Goal: Information Seeking & Learning: Understand process/instructions

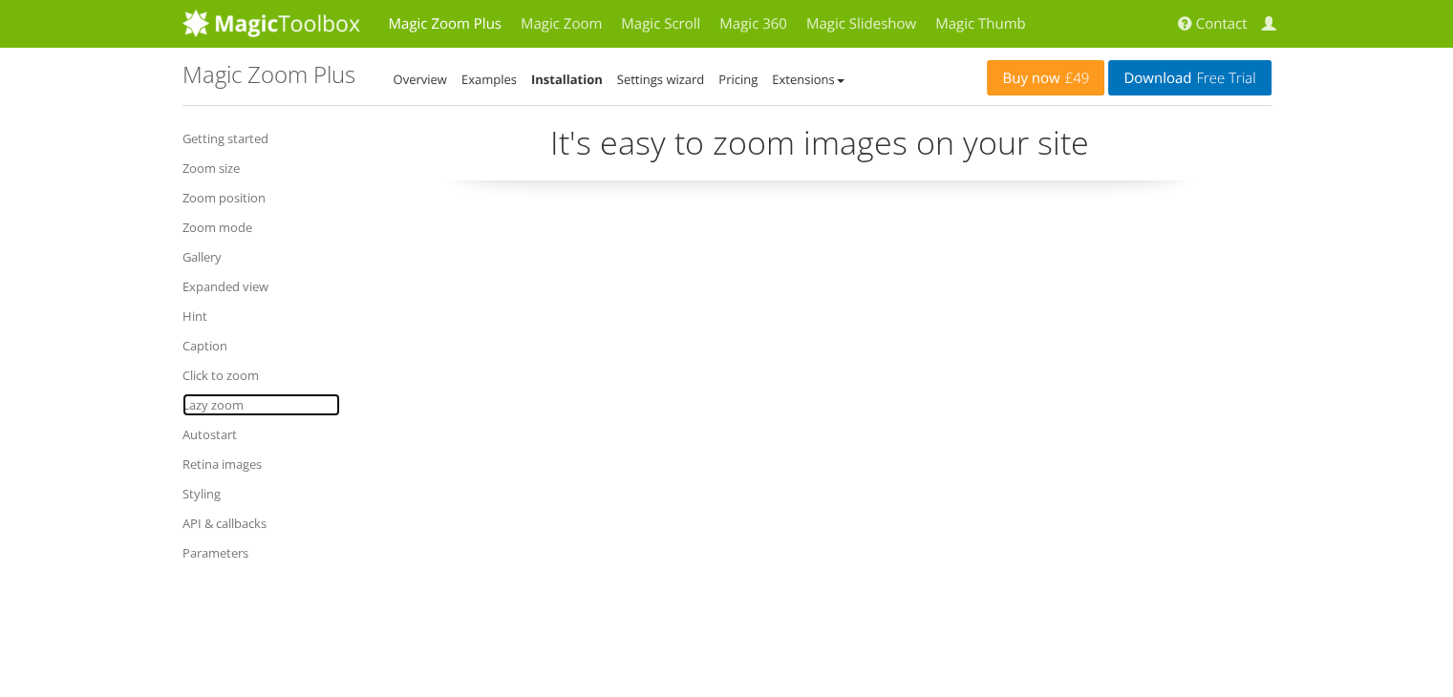
click at [209, 404] on link "Lazy zoom" at bounding box center [261, 405] width 158 height 23
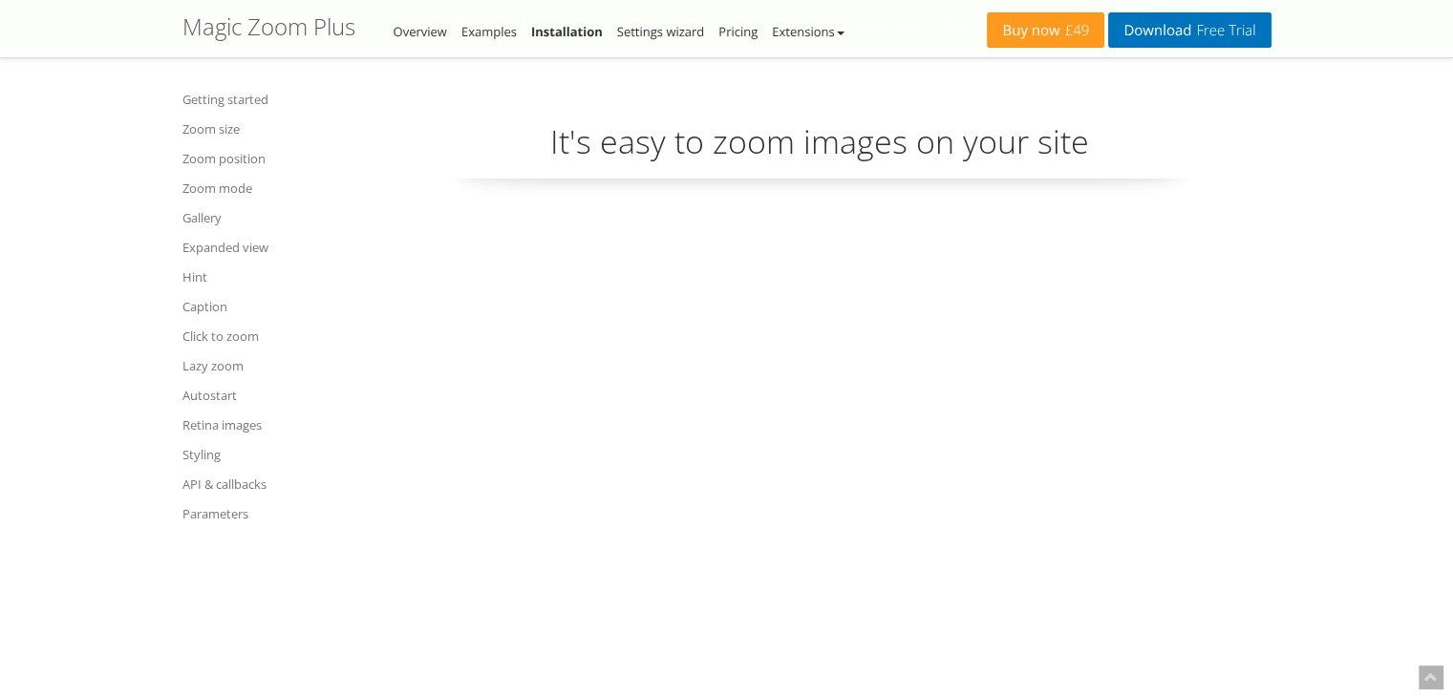
scroll to position [17650, 0]
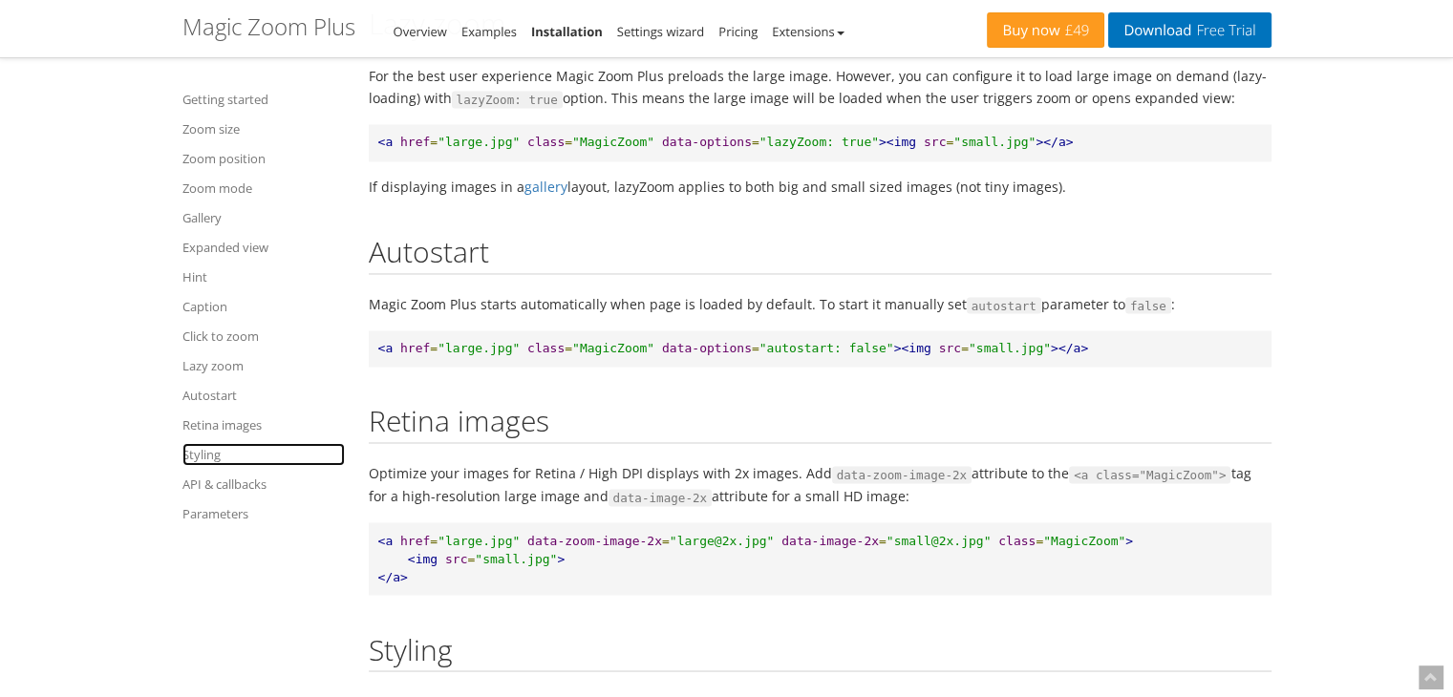
click at [206, 459] on link "Styling" at bounding box center [263, 454] width 162 height 23
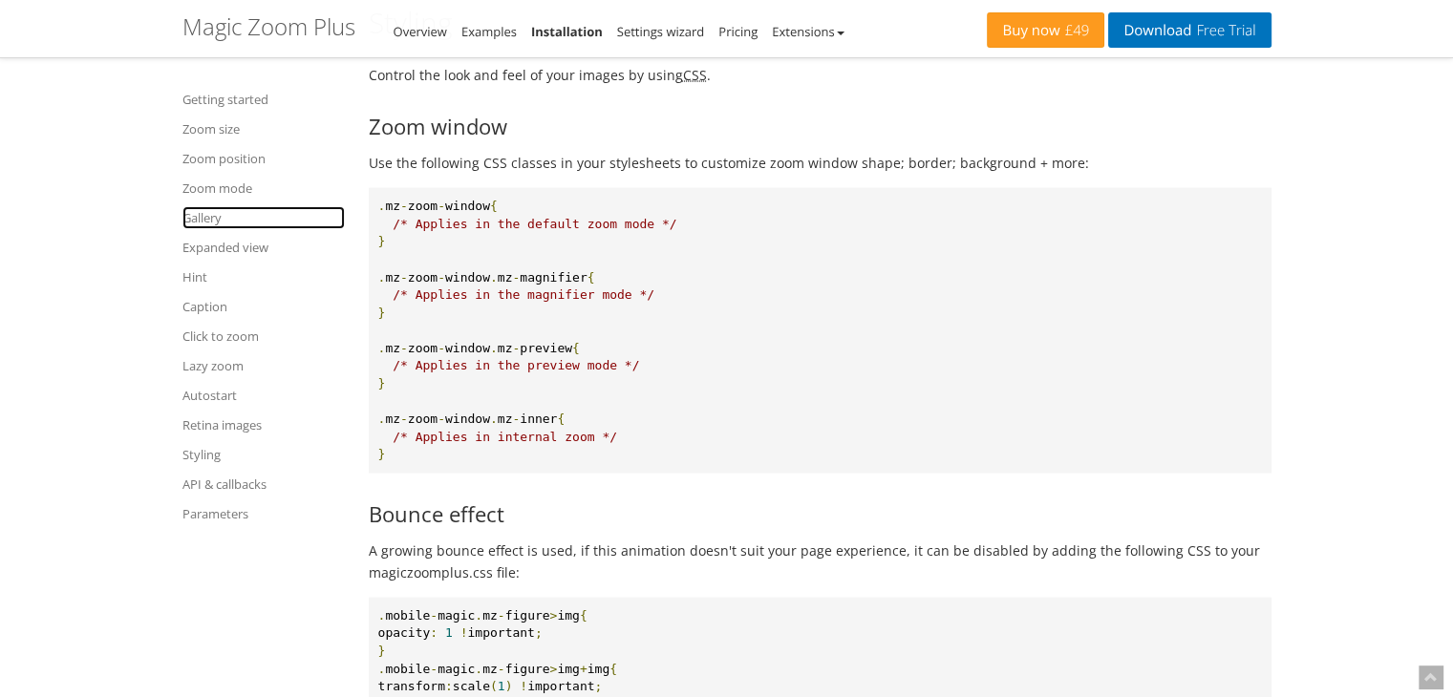
click at [201, 226] on link "Gallery" at bounding box center [263, 217] width 162 height 23
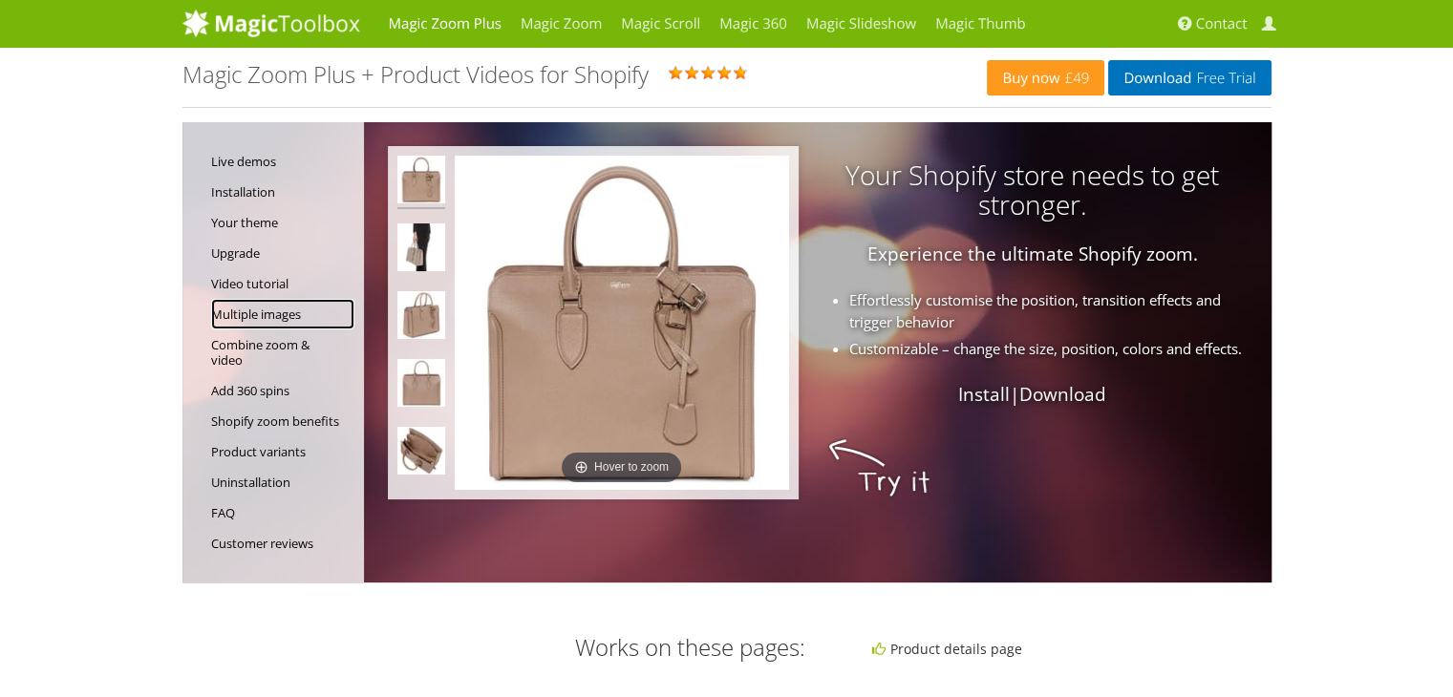
click at [242, 314] on link "Multiple images" at bounding box center [282, 314] width 143 height 31
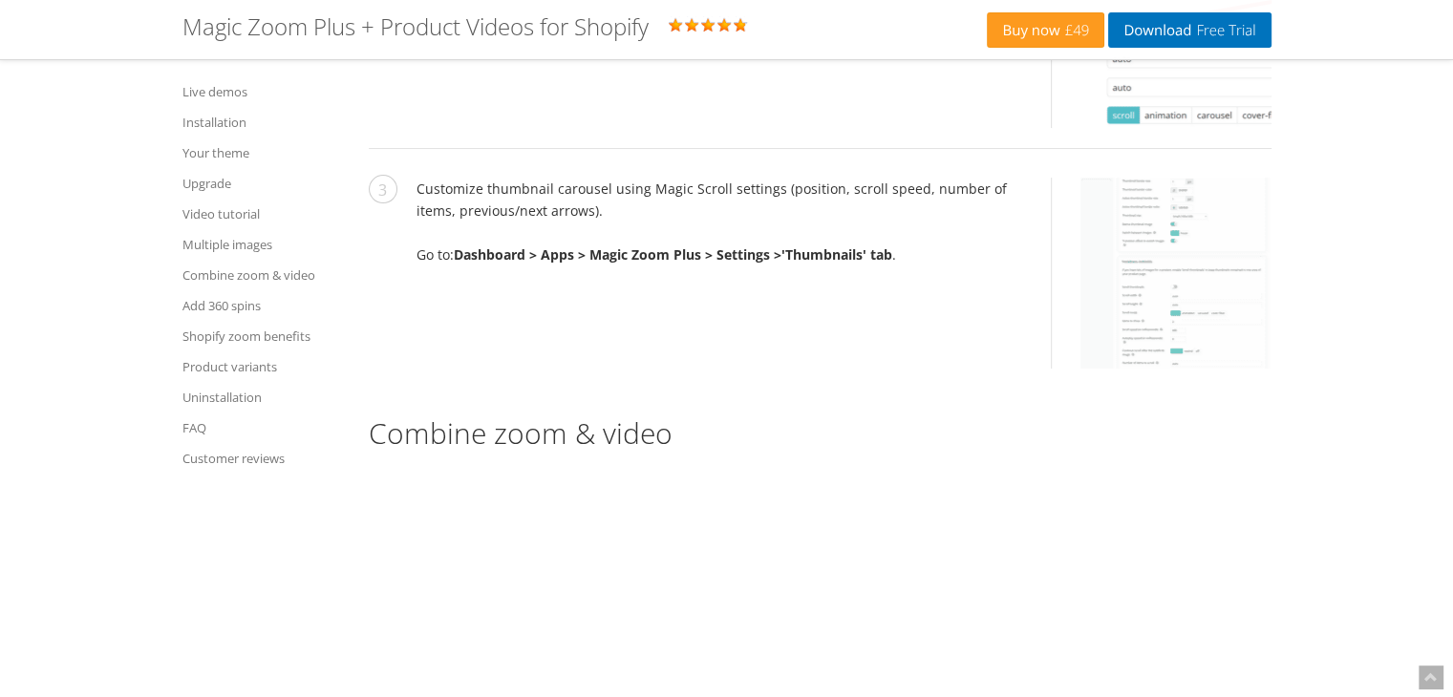
scroll to position [7322, 0]
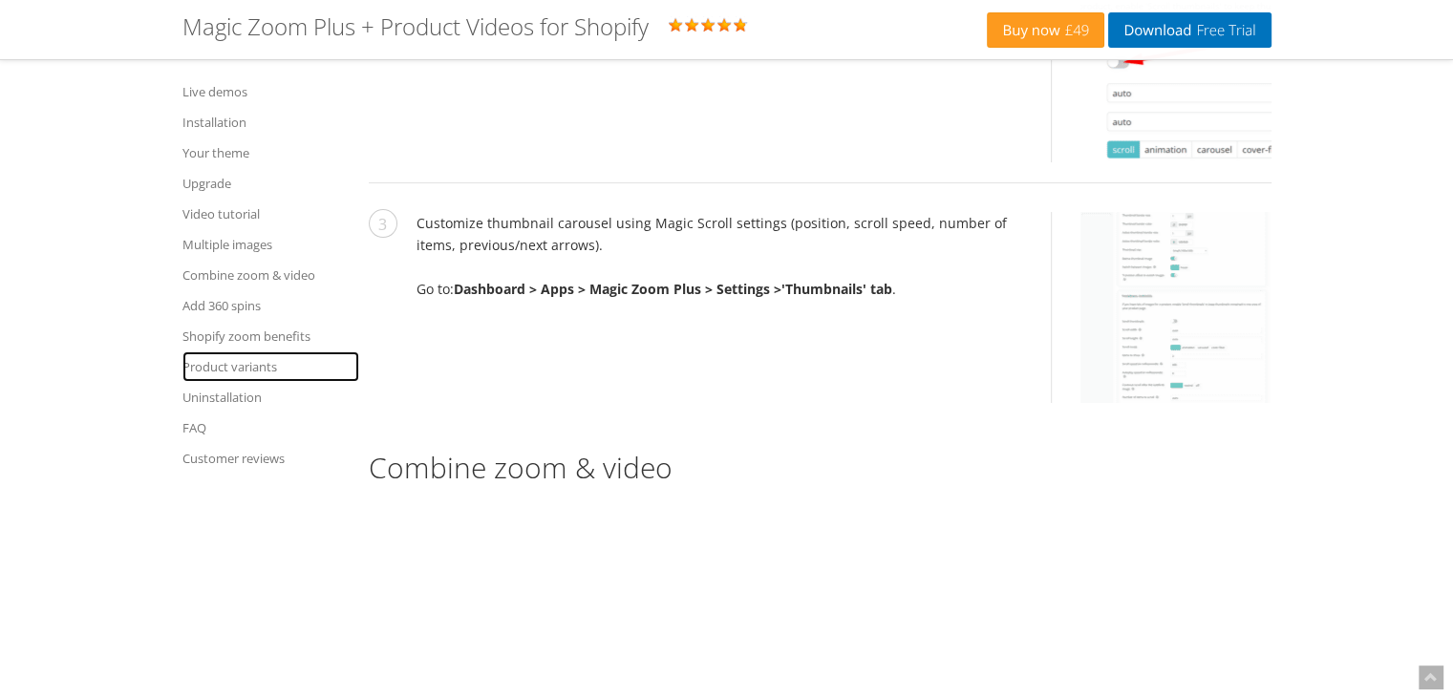
click at [246, 369] on link "Product variants" at bounding box center [270, 367] width 177 height 31
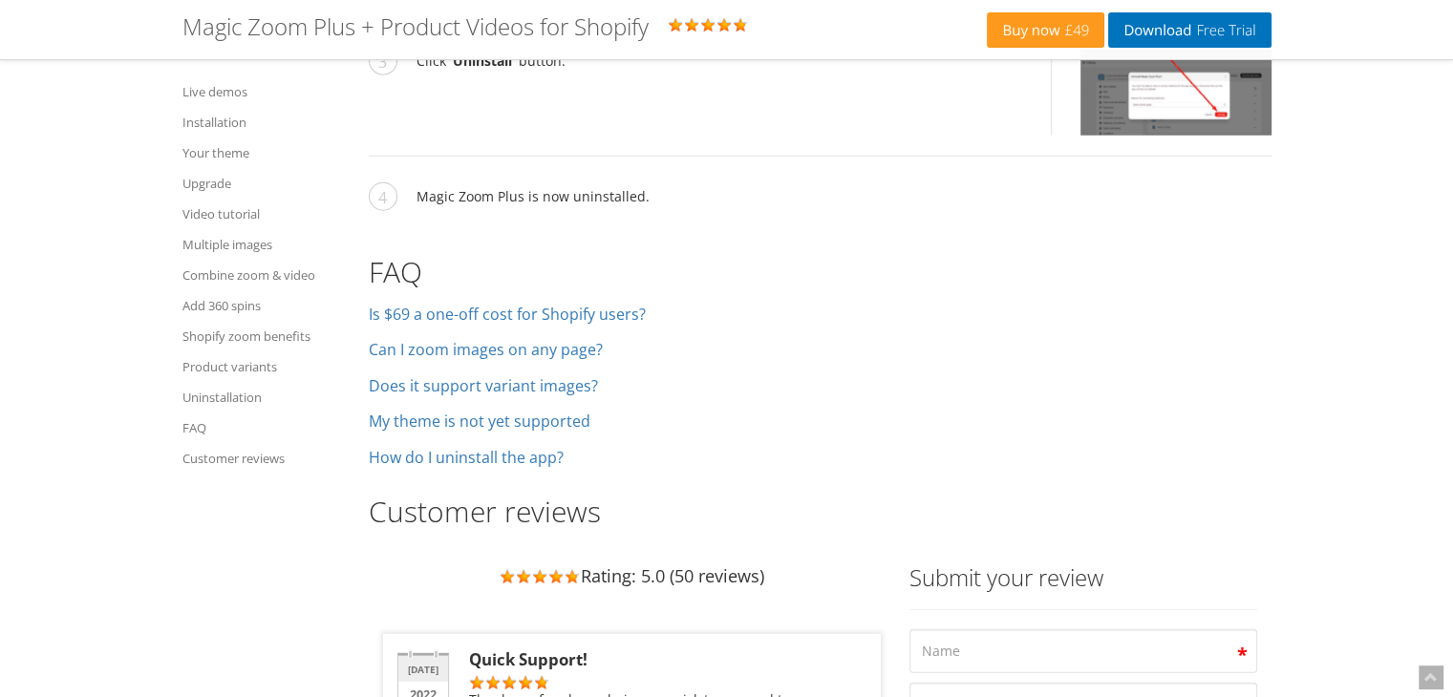
scroll to position [12933, 0]
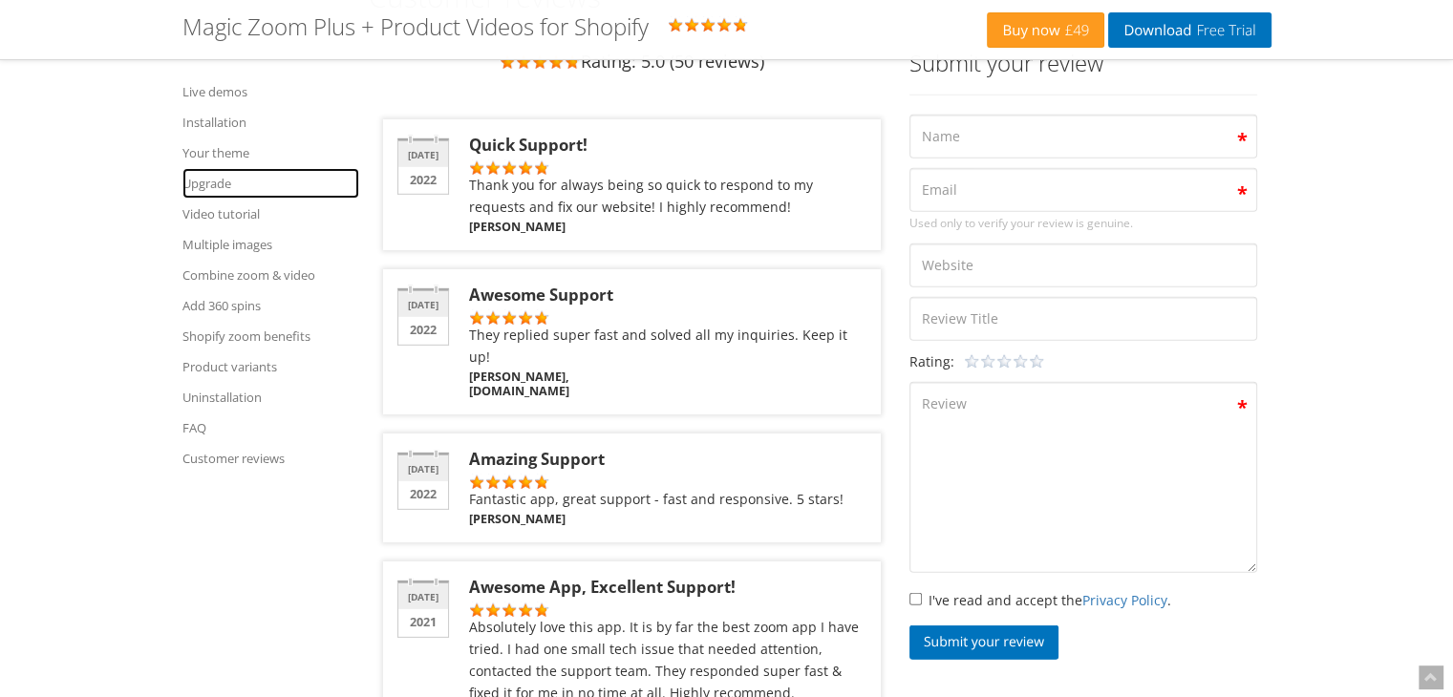
click at [204, 181] on link "Upgrade" at bounding box center [270, 183] width 177 height 31
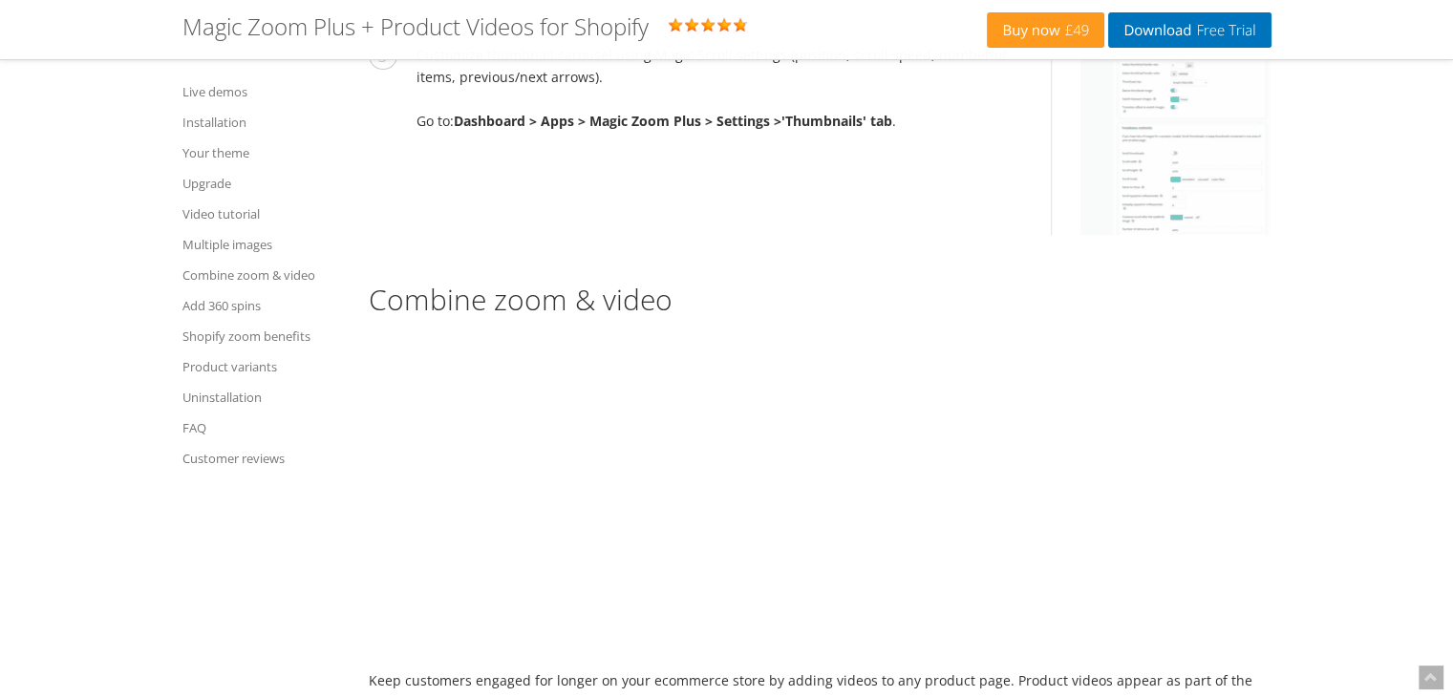
scroll to position [5828, 0]
